Goal: Task Accomplishment & Management: Use online tool/utility

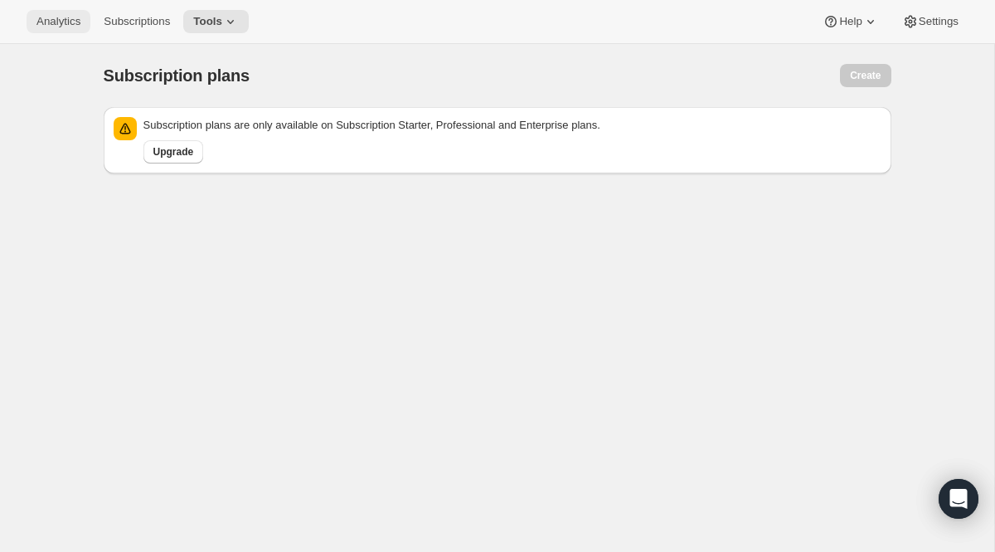
click at [64, 21] on span "Analytics" at bounding box center [58, 21] width 44 height 13
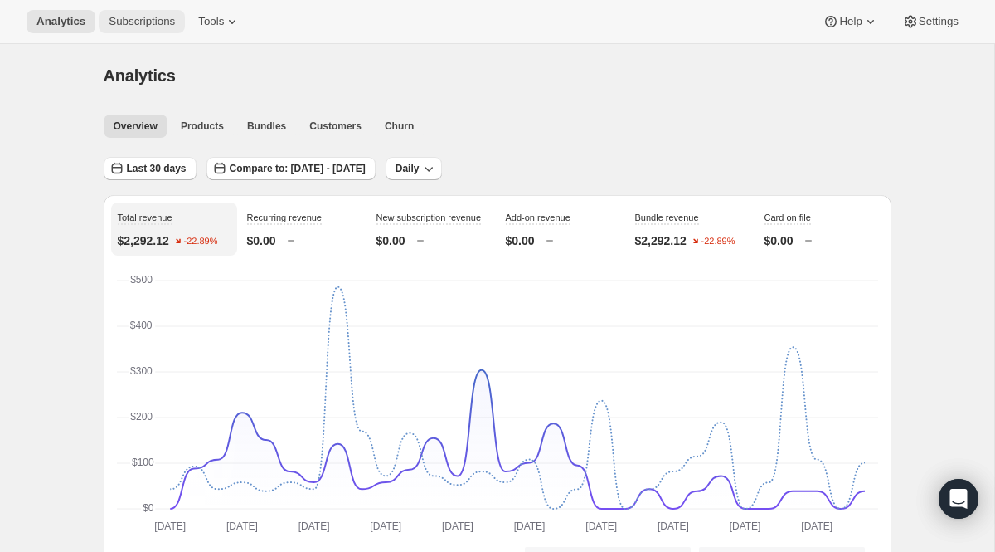
click at [146, 17] on span "Subscriptions" at bounding box center [142, 21] width 66 height 13
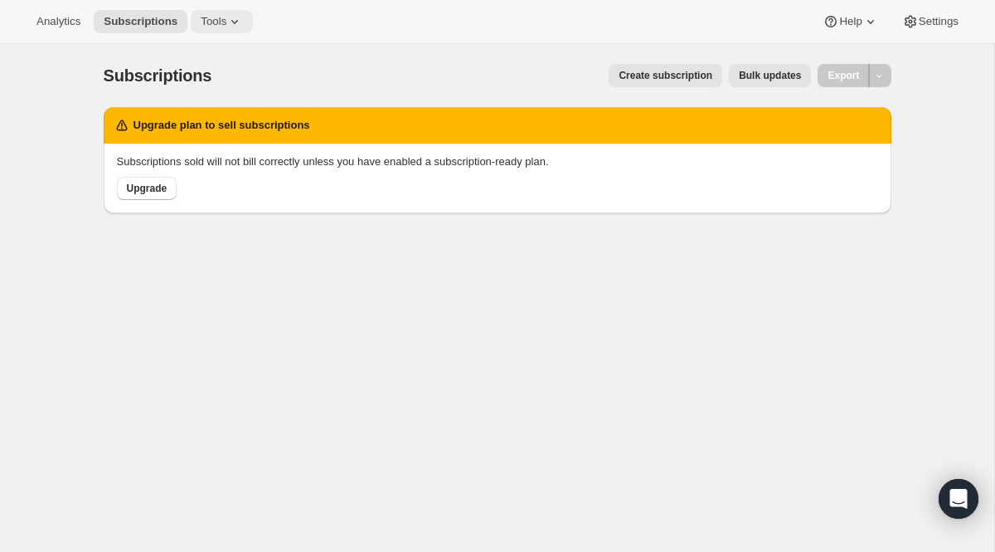
click at [213, 27] on span "Tools" at bounding box center [214, 21] width 26 height 13
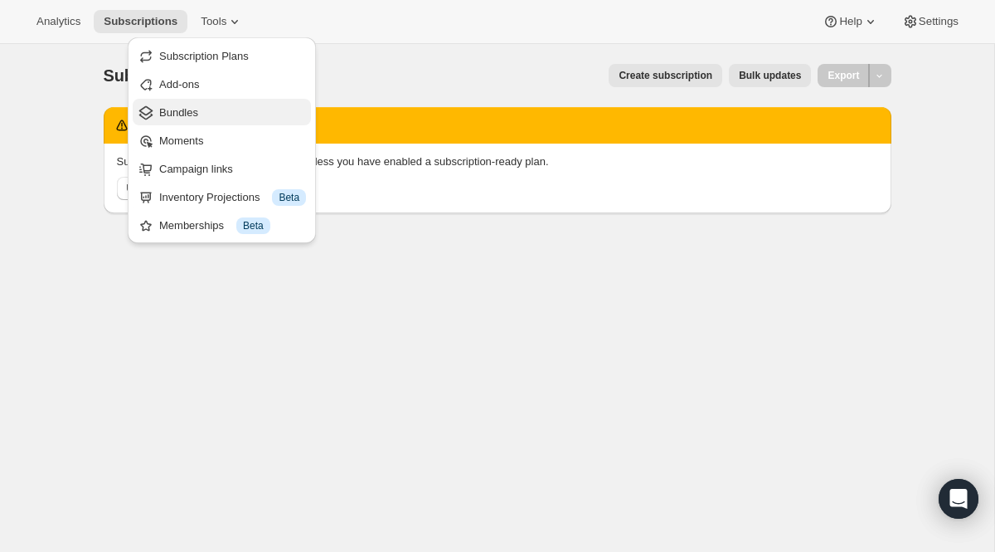
click at [211, 111] on span "Bundles" at bounding box center [232, 113] width 147 height 17
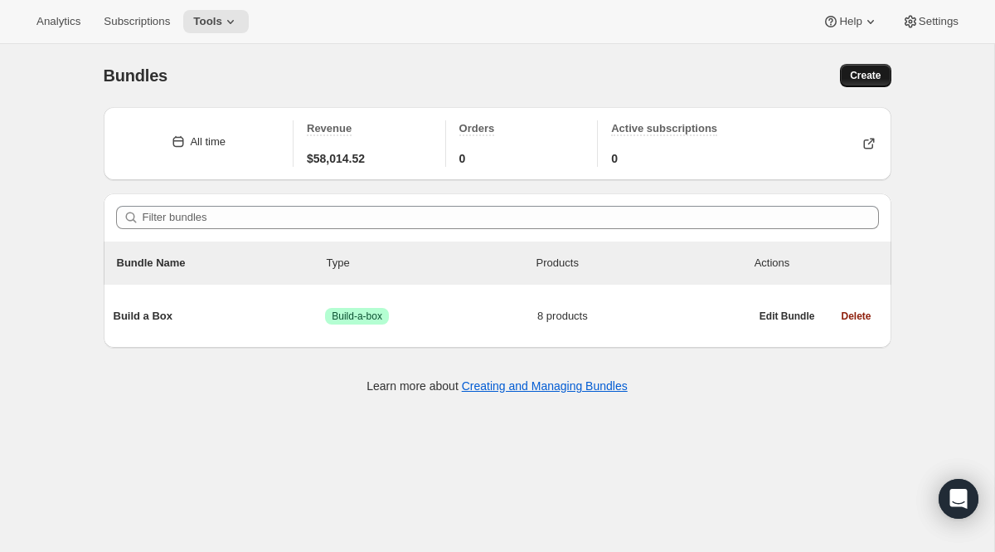
click at [861, 71] on span "Create" at bounding box center [865, 75] width 31 height 13
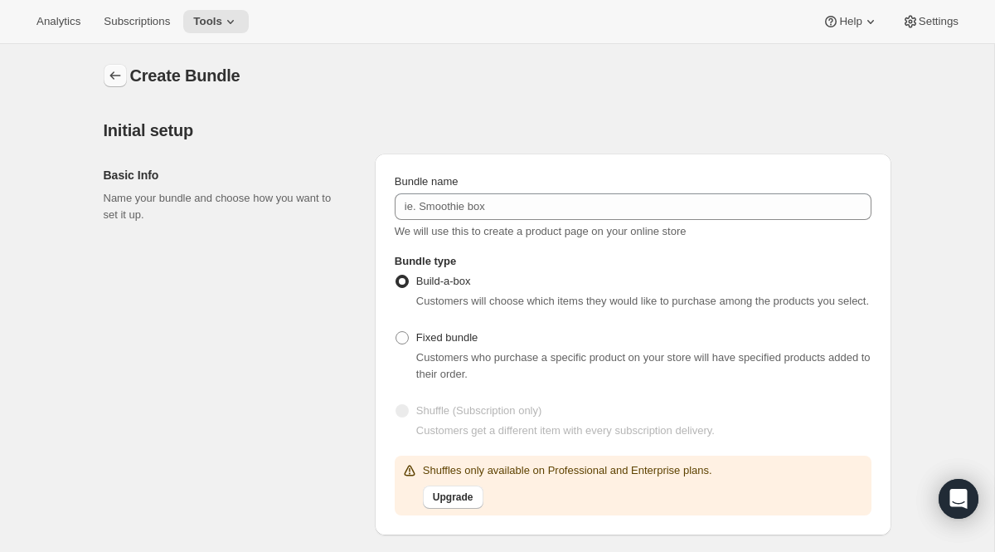
click at [114, 75] on icon "Bundles" at bounding box center [115, 75] width 17 height 17
